Goal: Task Accomplishment & Management: Use online tool/utility

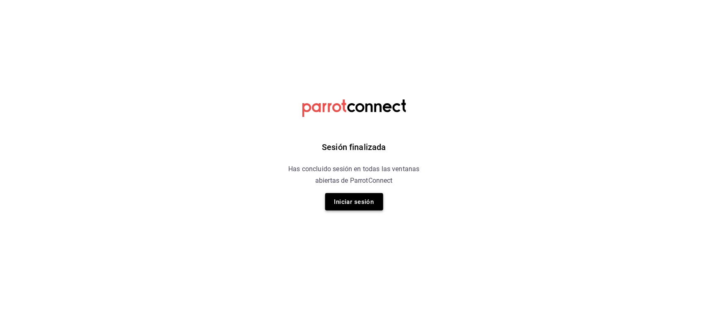
click at [343, 206] on button "Iniciar sesión" at bounding box center [354, 201] width 58 height 17
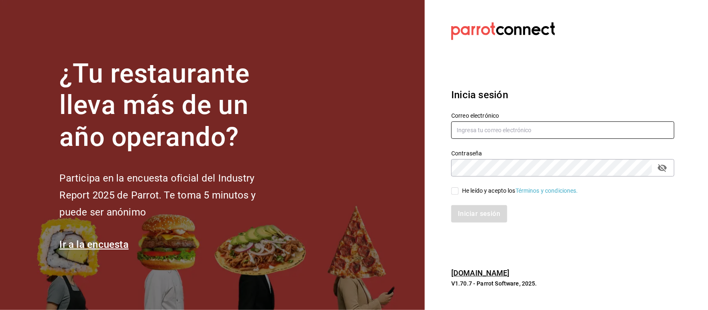
type input "[PERSON_NAME][EMAIL_ADDRESS][DOMAIN_NAME]"
click at [456, 189] on input "He leído y acepto los Términos y condiciones." at bounding box center [454, 190] width 7 height 7
checkbox input "true"
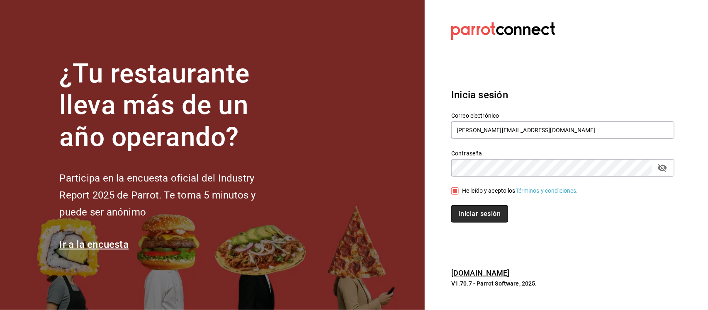
click at [463, 216] on button "Iniciar sesión" at bounding box center [479, 213] width 56 height 17
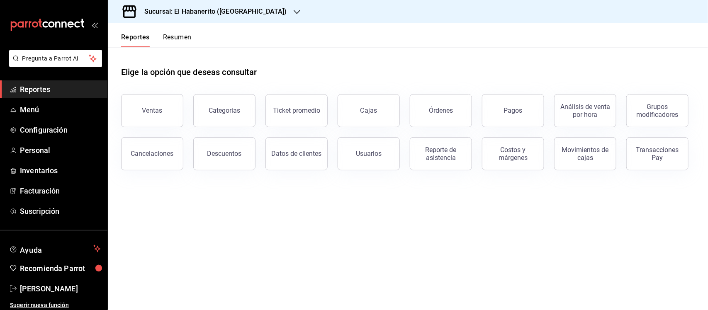
click at [27, 85] on span "Reportes" at bounding box center [60, 89] width 81 height 11
click at [152, 101] on button "Ventas" at bounding box center [152, 110] width 62 height 33
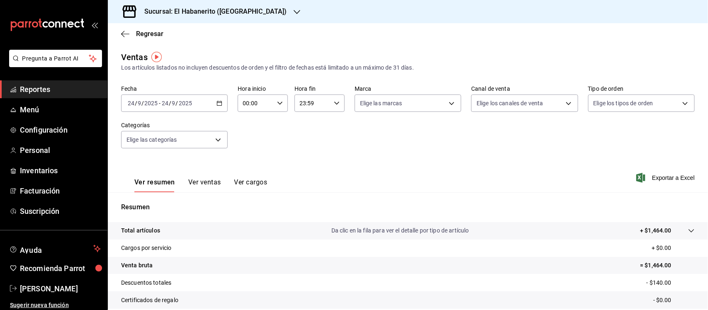
click at [249, 8] on h3 "Sucursal: El Habanerito ([GEOGRAPHIC_DATA])" at bounding box center [212, 12] width 149 height 10
click at [160, 50] on span "El Habanerito (CDMX)" at bounding box center [143, 54] width 58 height 9
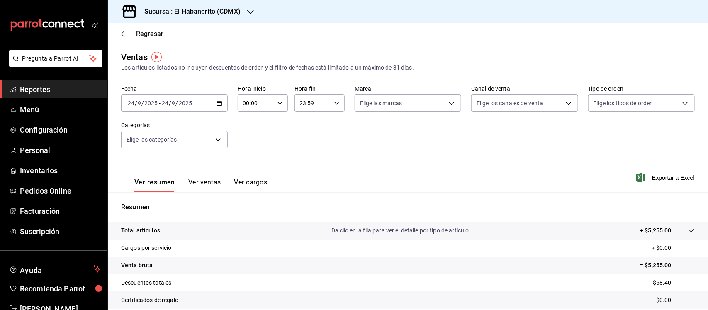
click at [29, 92] on span "Reportes" at bounding box center [60, 89] width 81 height 11
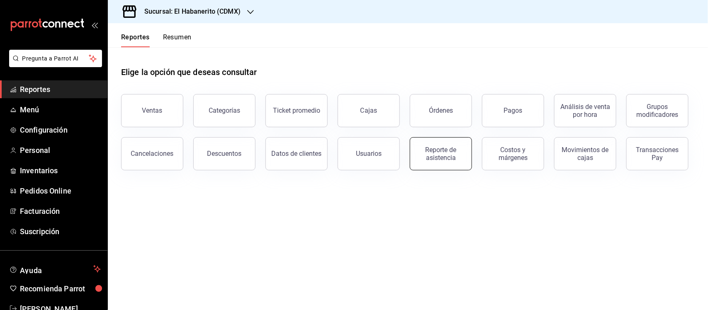
click at [430, 158] on div "Reporte de asistencia" at bounding box center [440, 154] width 51 height 16
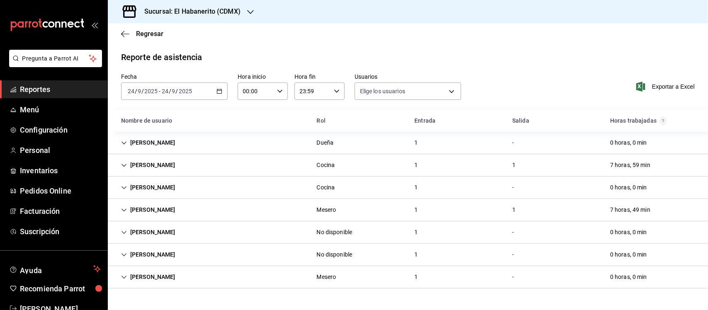
type input "b241b17a-4775-4721-96b7-16a033e42004,a060618e-f519-467f-9772-bdb8bde7b0fa,b521a…"
click at [216, 91] on div "[DATE] [DATE] - [DATE] [DATE]" at bounding box center [174, 90] width 107 height 17
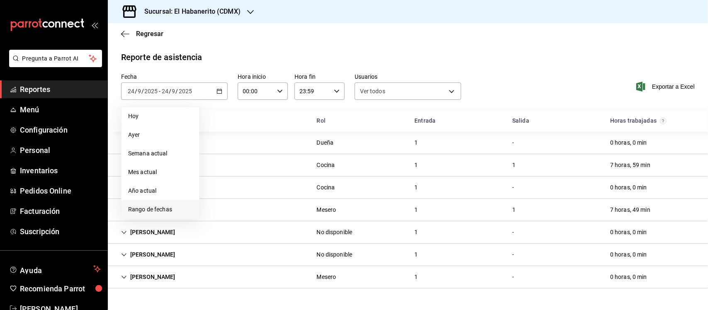
click at [149, 211] on span "Rango de fechas" at bounding box center [160, 209] width 64 height 9
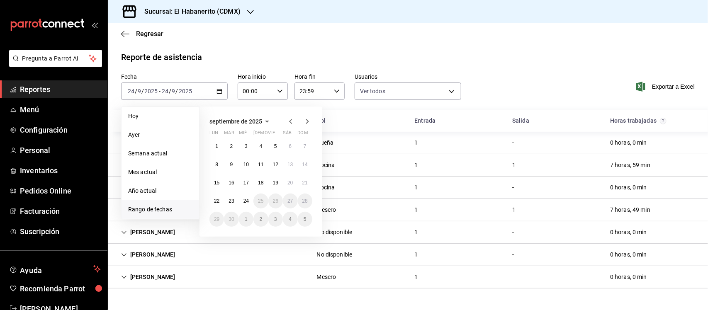
click at [291, 118] on icon "button" at bounding box center [291, 121] width 10 height 10
click at [303, 121] on icon "button" at bounding box center [307, 121] width 10 height 10
click at [228, 214] on button "26" at bounding box center [231, 219] width 15 height 15
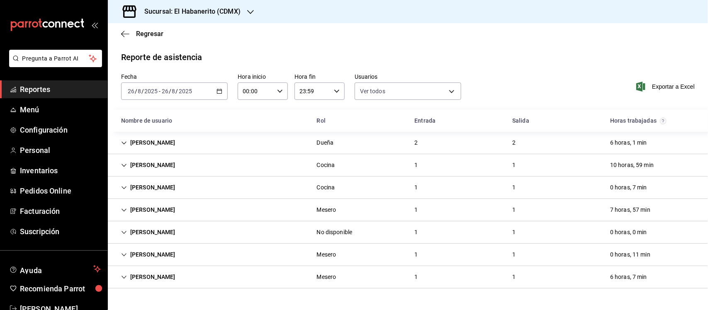
click at [126, 254] on icon "Cell" at bounding box center [123, 254] width 5 height 3
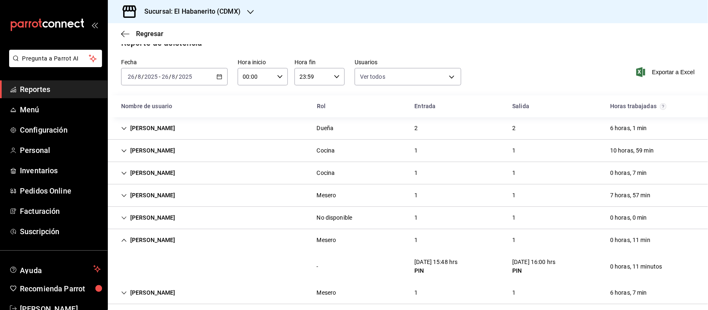
scroll to position [22, 0]
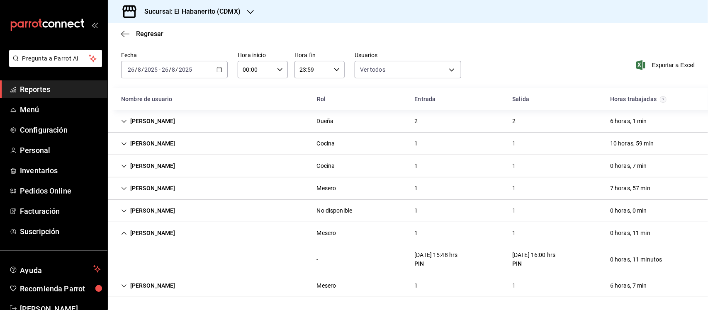
click at [211, 70] on div "2025-08-26 26 / 8 / 2025 - 2025-08-26 26 / 8 / 2025" at bounding box center [174, 69] width 107 height 17
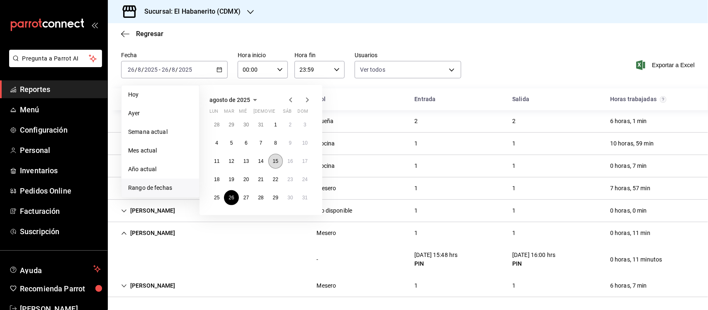
click at [278, 160] on abbr "15" at bounding box center [275, 161] width 5 height 6
click at [303, 99] on icon "button" at bounding box center [307, 100] width 10 height 10
